Goal: Task Accomplishment & Management: Manage account settings

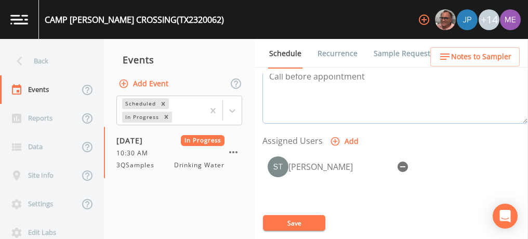
scroll to position [402, 0]
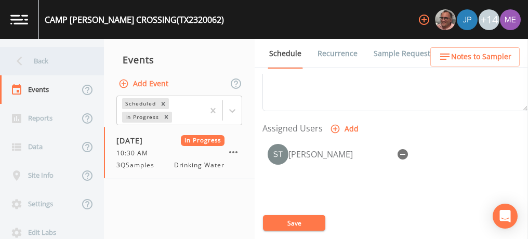
click at [34, 63] on div "Back" at bounding box center [47, 61] width 94 height 29
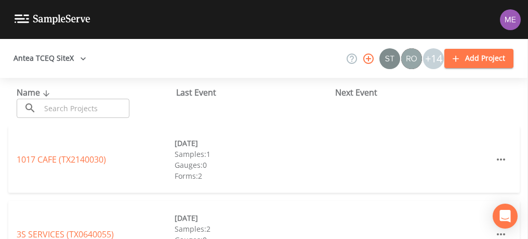
click at [54, 109] on input "text" at bounding box center [85, 108] width 89 height 19
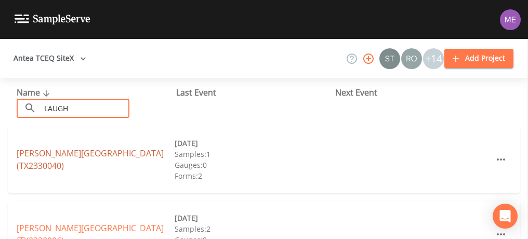
type input "LAUGH"
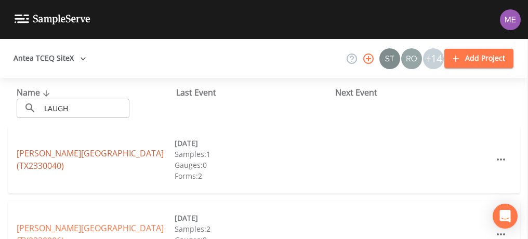
click at [34, 156] on link "[PERSON_NAME][GEOGRAPHIC_DATA] (TX2330040)" at bounding box center [90, 160] width 147 height 24
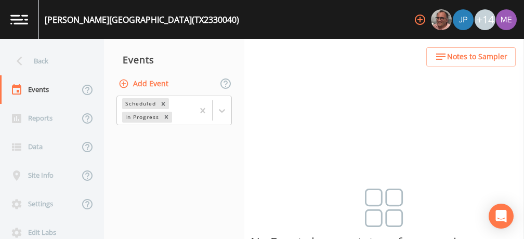
click at [140, 81] on button "Add Event" at bounding box center [144, 83] width 56 height 19
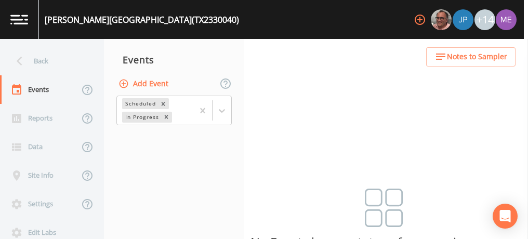
type input "3QSamples"
type input "[DATE]"
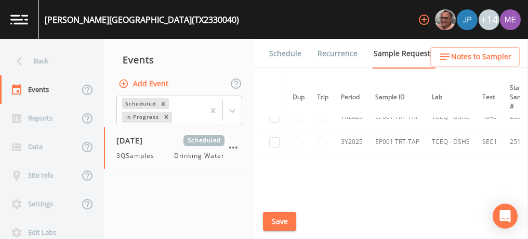
scroll to position [50, 0]
click at [282, 54] on link "Schedule" at bounding box center [285, 53] width 35 height 29
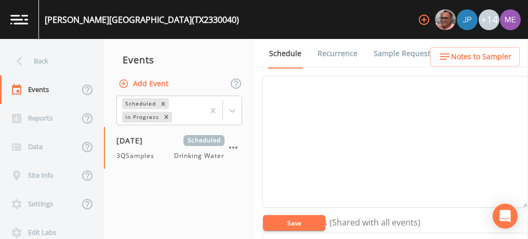
scroll to position [148, 0]
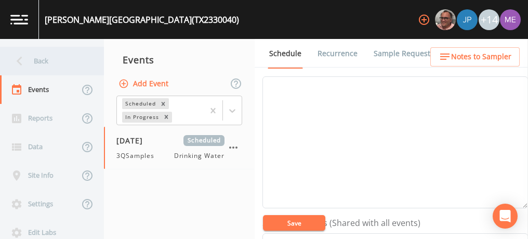
click at [37, 59] on div "Back" at bounding box center [47, 61] width 94 height 29
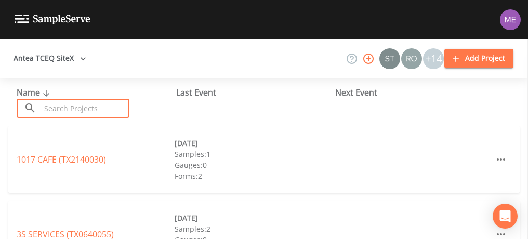
click at [89, 110] on input "text" at bounding box center [85, 108] width 89 height 19
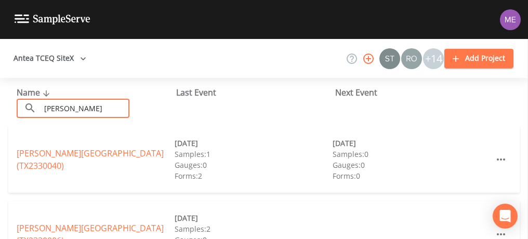
type input "[PERSON_NAME]"
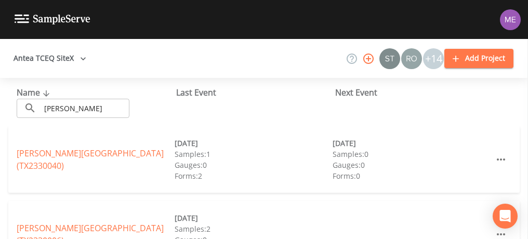
click at [43, 192] on div "[PERSON_NAME][GEOGRAPHIC_DATA] (TX2330040) [DATE] Samples: 1 Gauges: 0 Forms: 2…" at bounding box center [264, 159] width 512 height 67
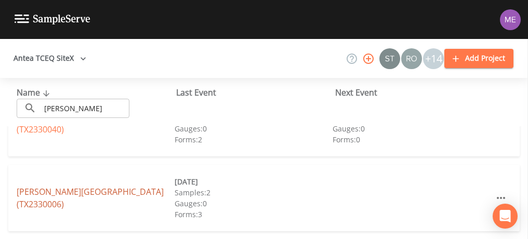
click at [47, 198] on link "[PERSON_NAME][GEOGRAPHIC_DATA] (TX2330006)" at bounding box center [90, 198] width 147 height 24
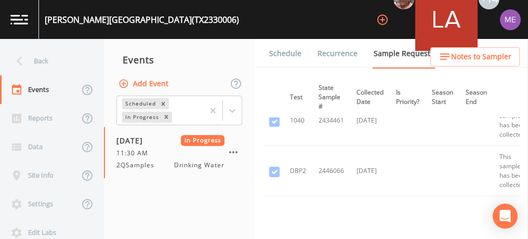
scroll to position [0, 193]
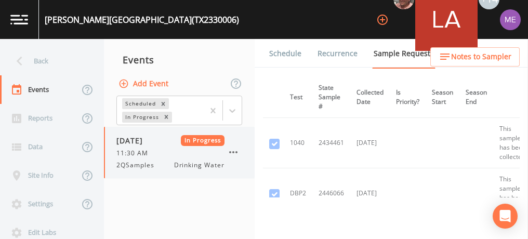
click at [239, 152] on icon "button" at bounding box center [233, 152] width 12 height 12
click at [156, 86] on button "Add Event" at bounding box center [144, 83] width 56 height 19
type input "3QSamples"
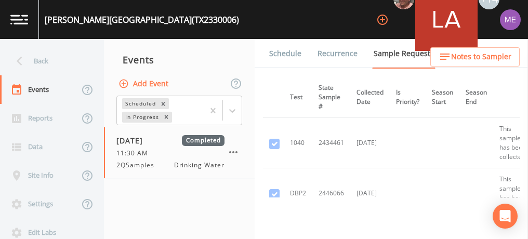
type input "[DATE]"
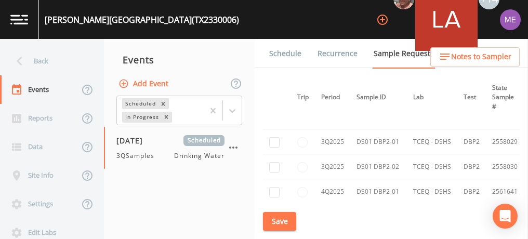
scroll to position [826, 20]
checkbox input "true"
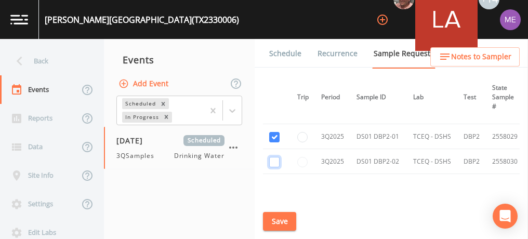
checkbox input "true"
click at [289, 218] on button "Save" at bounding box center [279, 221] width 33 height 19
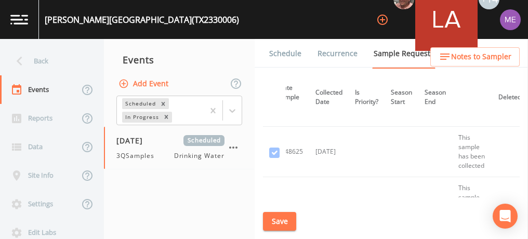
scroll to position [497, 235]
click at [284, 54] on link "Schedule" at bounding box center [285, 53] width 35 height 29
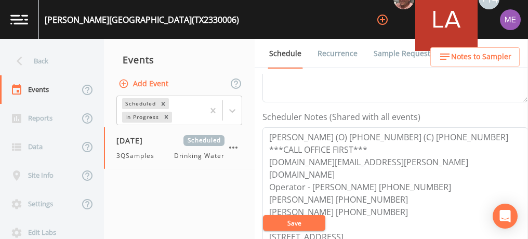
scroll to position [256, 0]
